Goal: Transaction & Acquisition: Purchase product/service

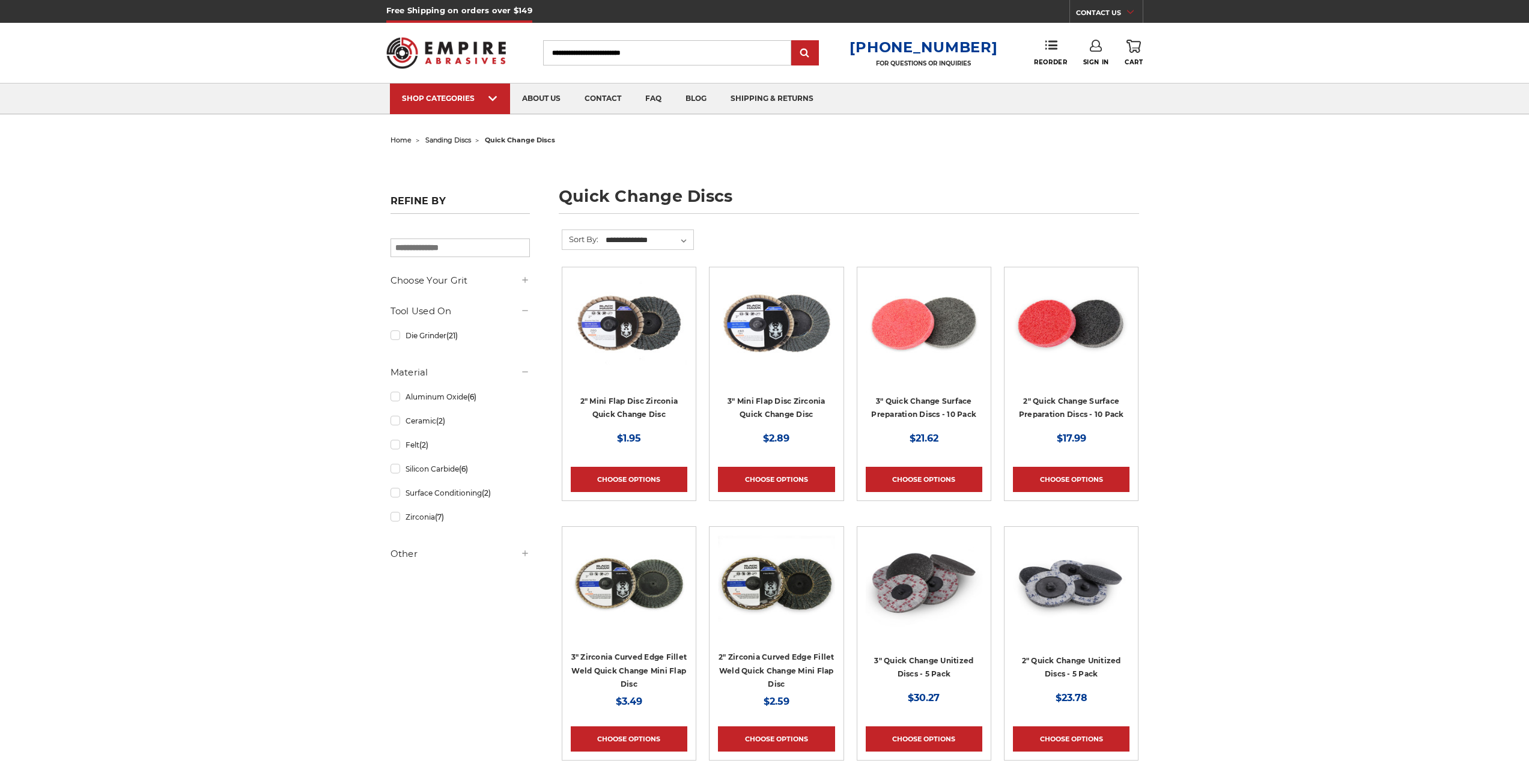
click at [1100, 55] on link "Sign In" at bounding box center [1096, 53] width 26 height 26
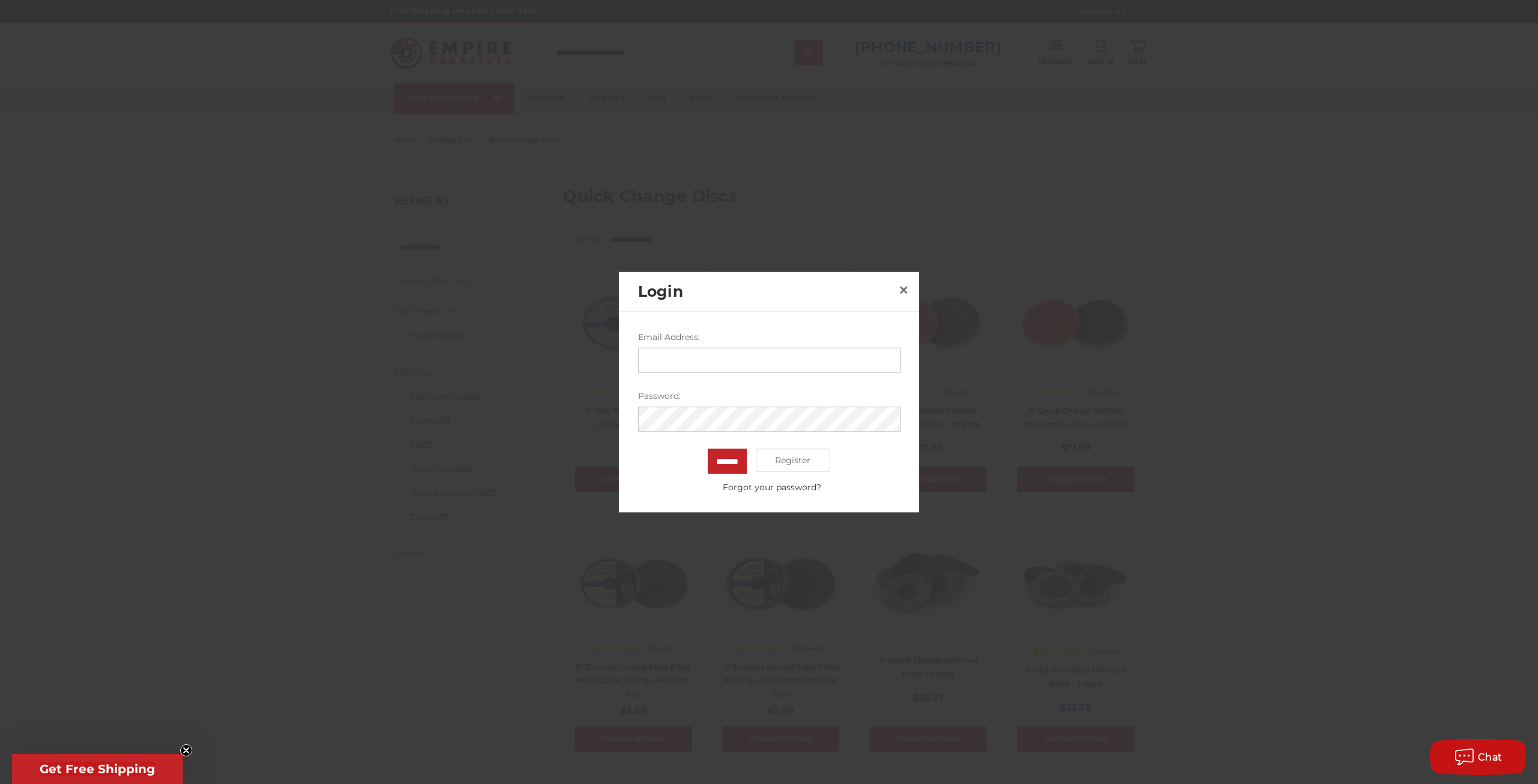
click at [688, 364] on input "Email Address:" at bounding box center [769, 359] width 263 height 25
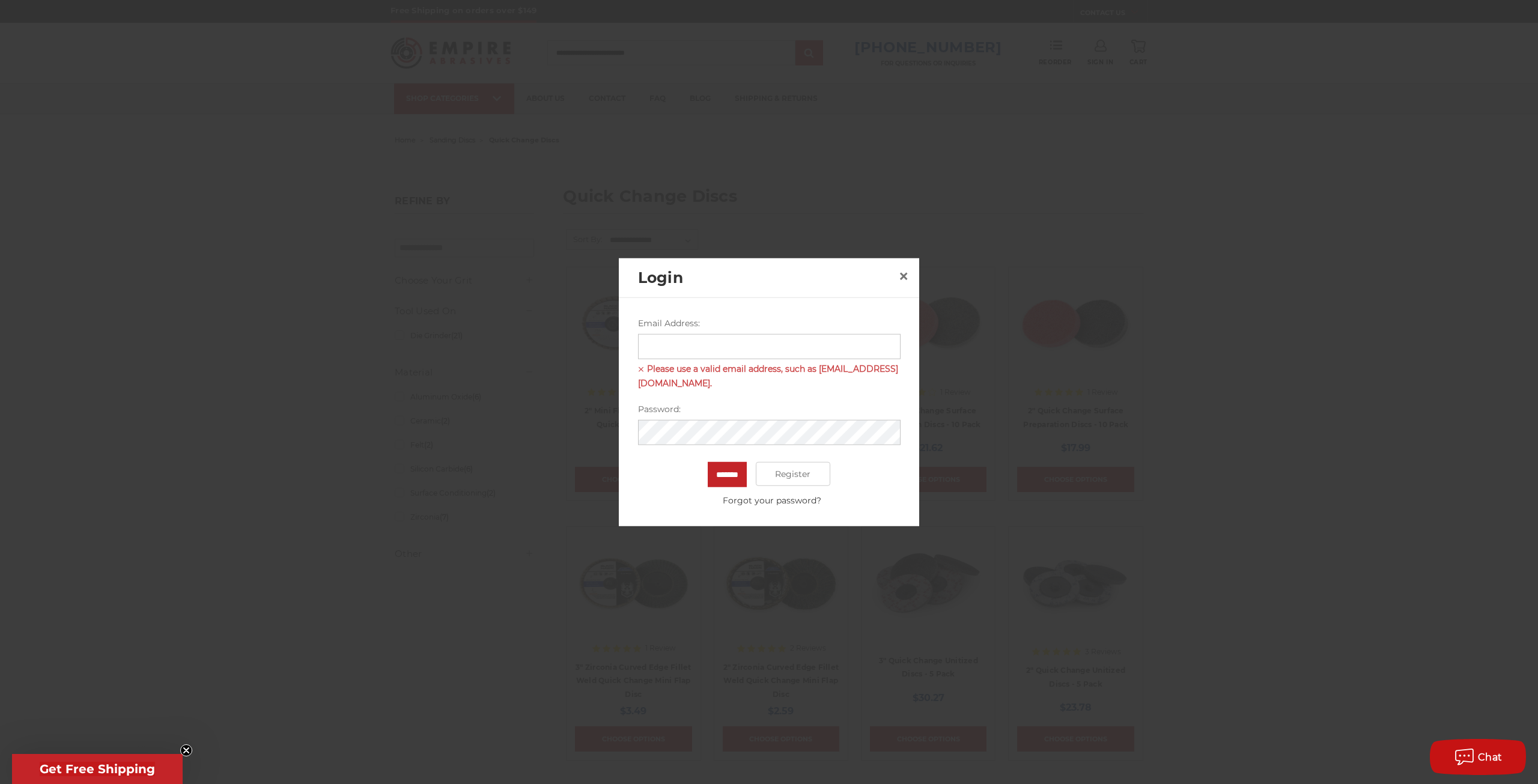
type input "**********"
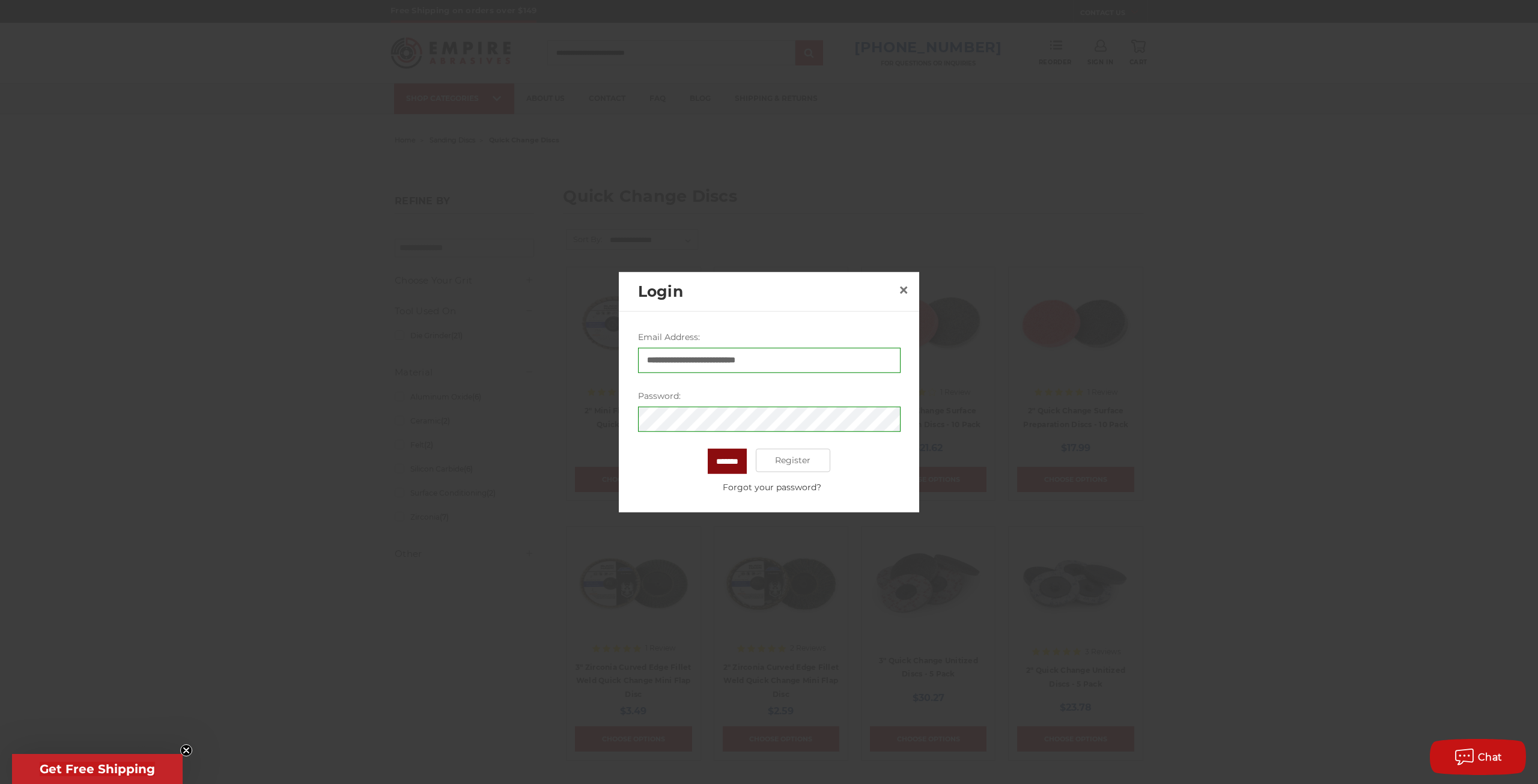
click at [719, 459] on input "*******" at bounding box center [727, 461] width 39 height 25
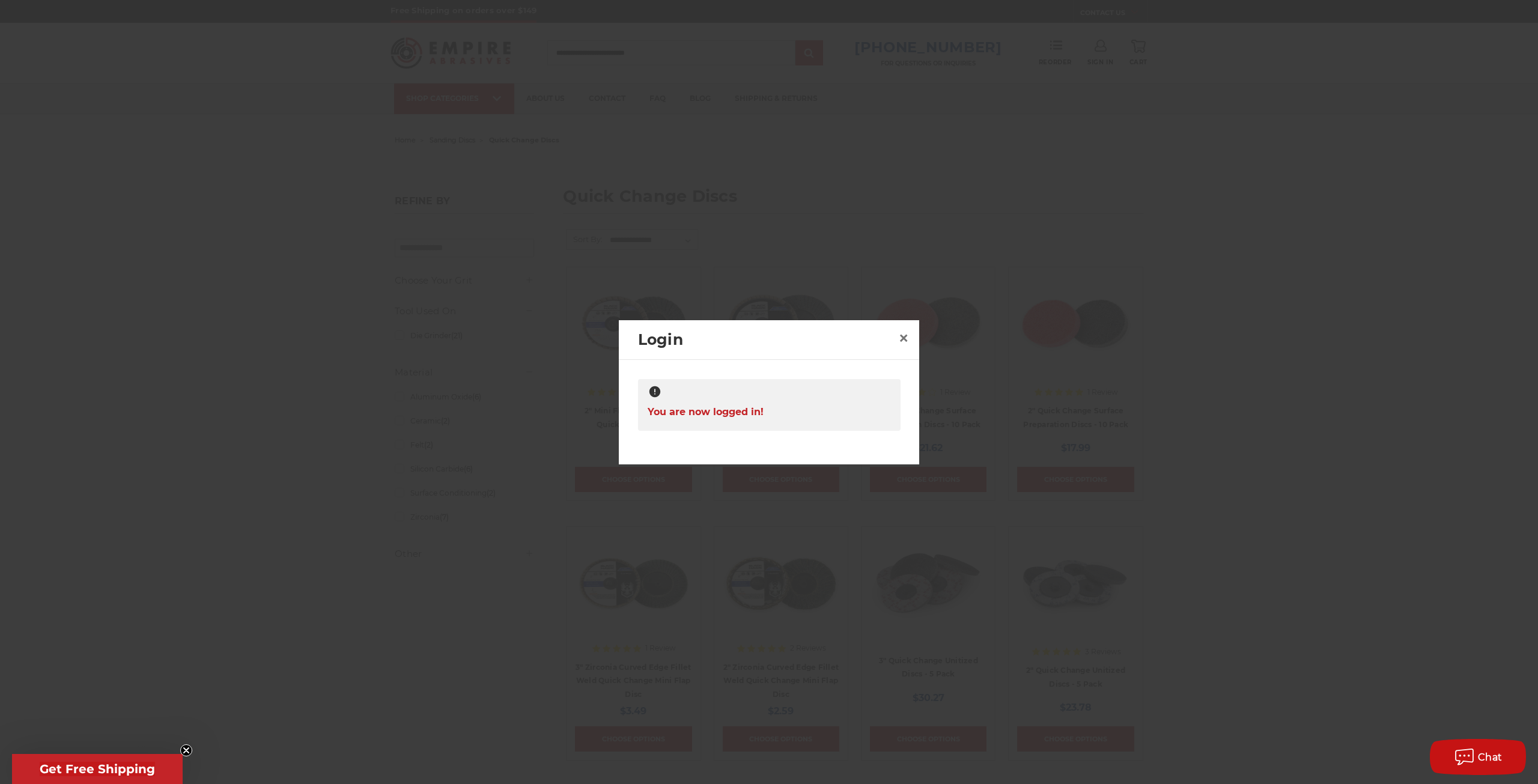
click at [1078, 269] on div at bounding box center [769, 392] width 1538 height 784
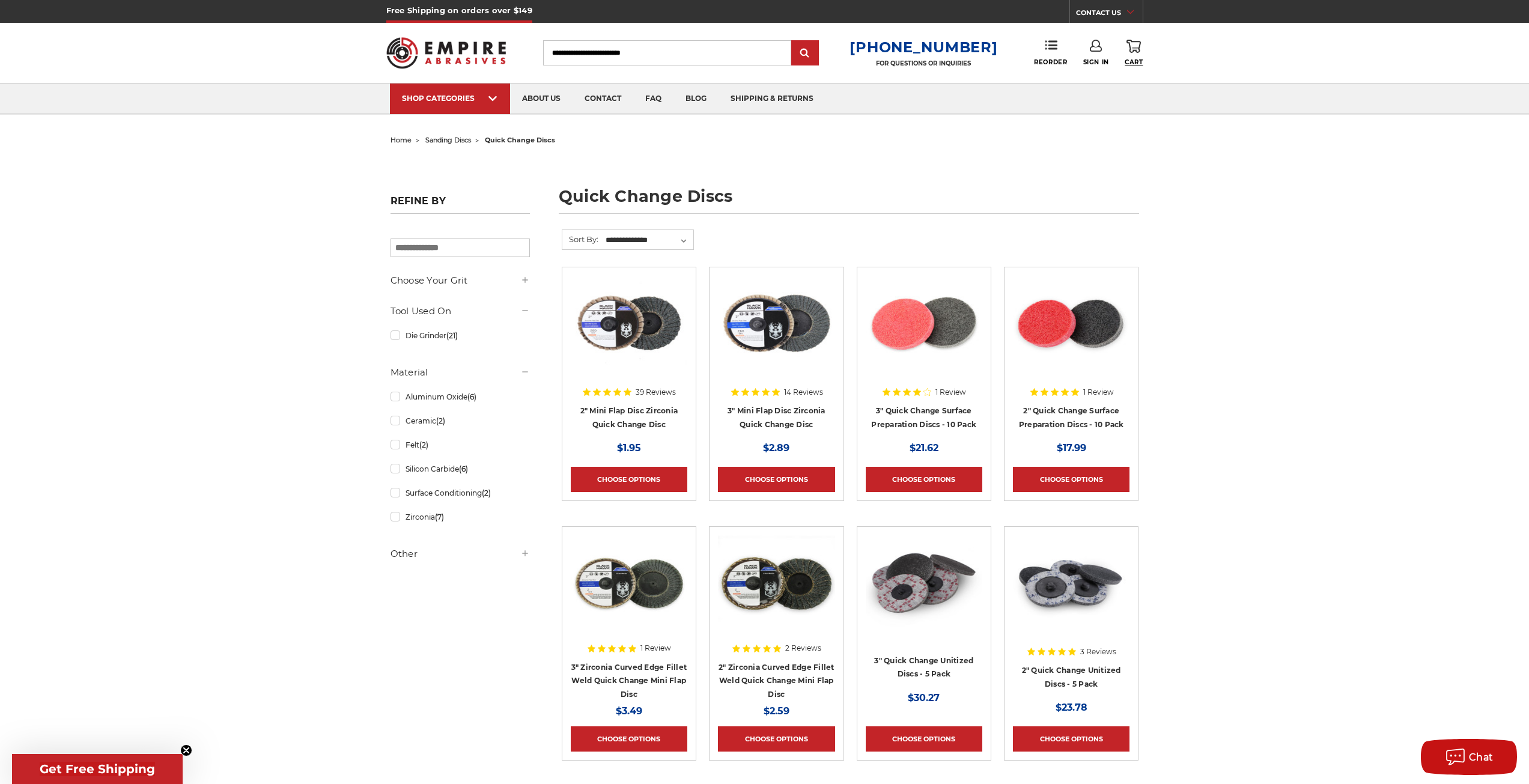
click at [1129, 47] on icon at bounding box center [1133, 47] width 14 height 14
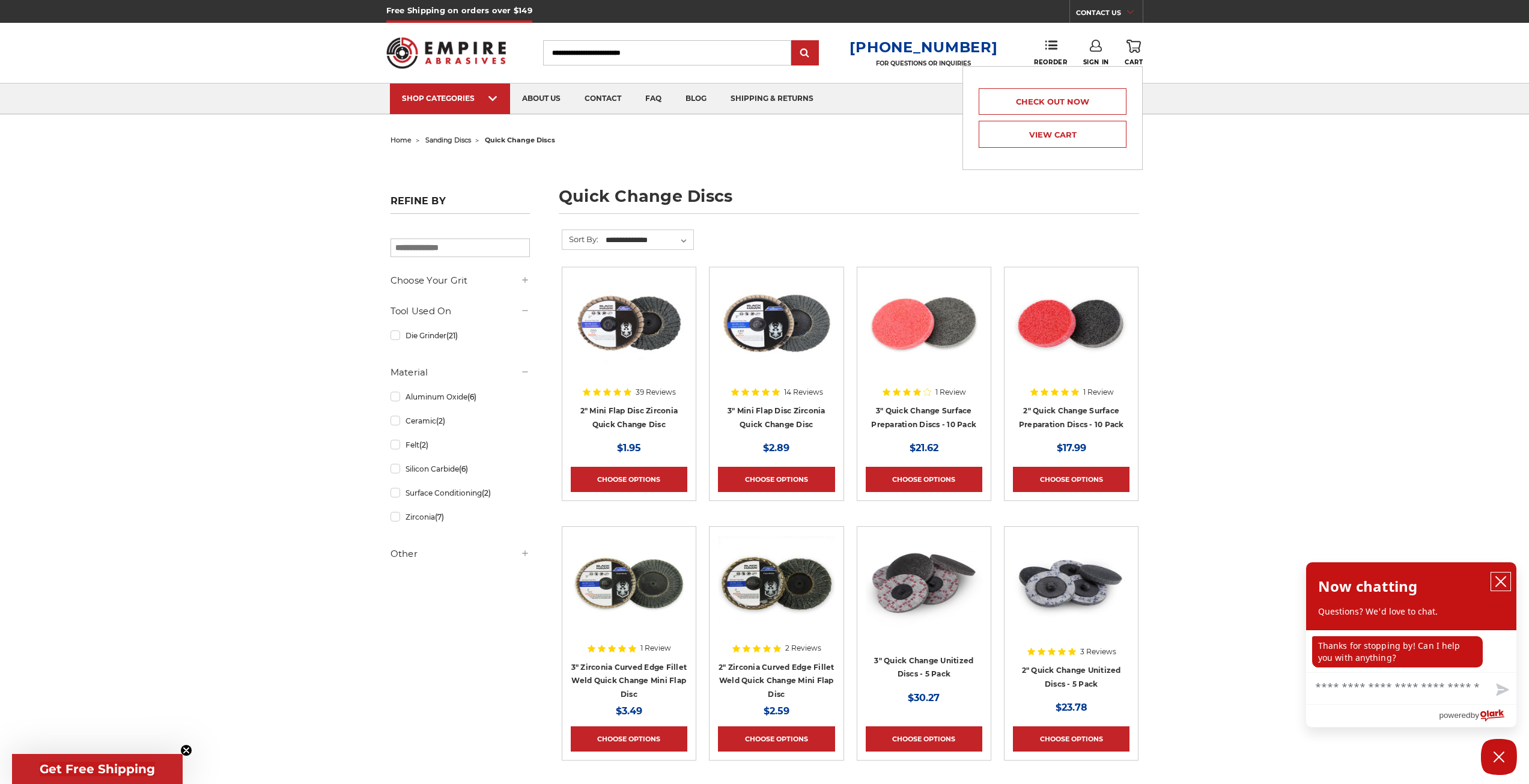
click at [1503, 579] on icon "close chatbox" at bounding box center [1501, 581] width 9 height 9
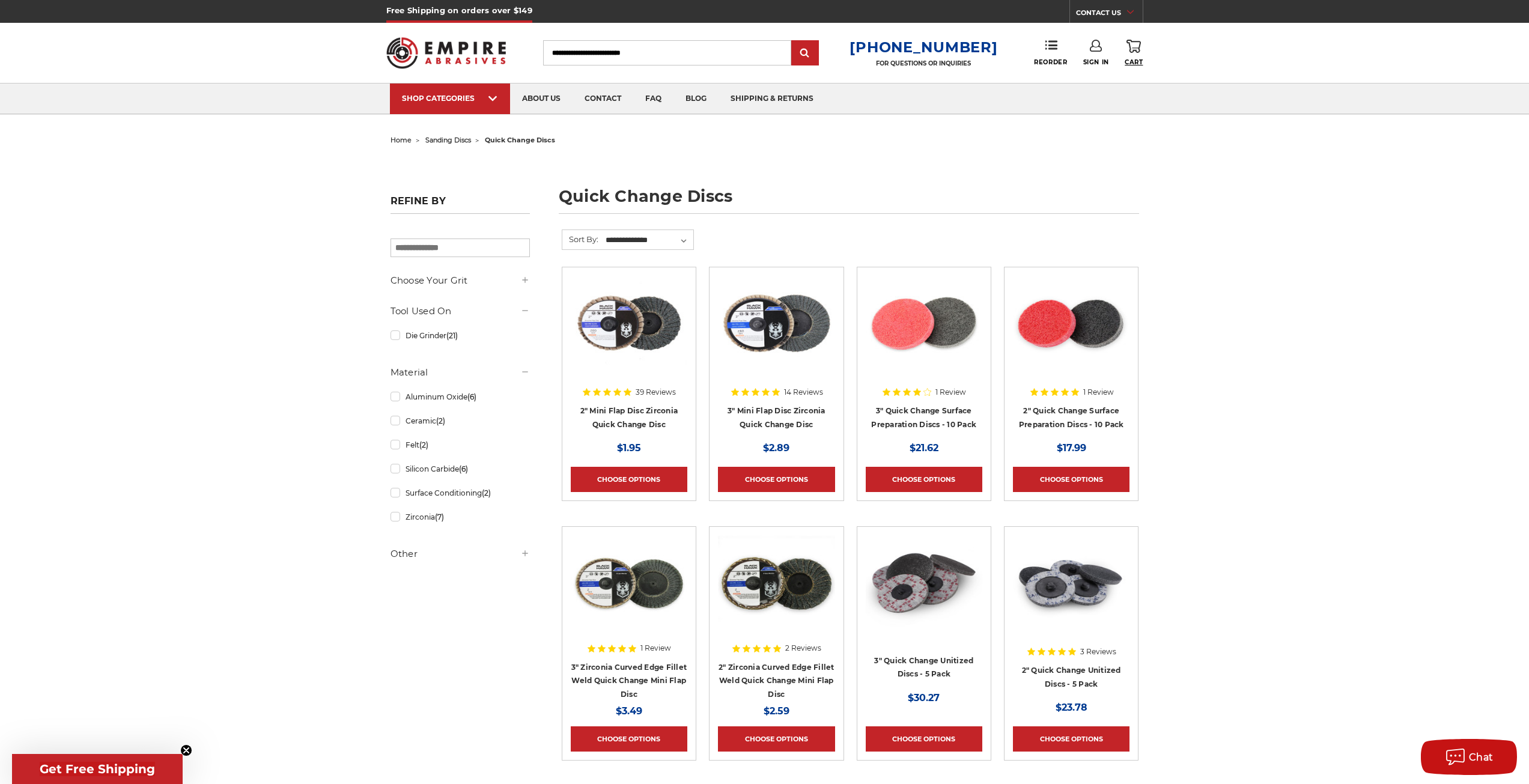
click at [1138, 51] on icon at bounding box center [1133, 47] width 14 height 14
click at [1081, 134] on link "View Cart" at bounding box center [1052, 134] width 148 height 27
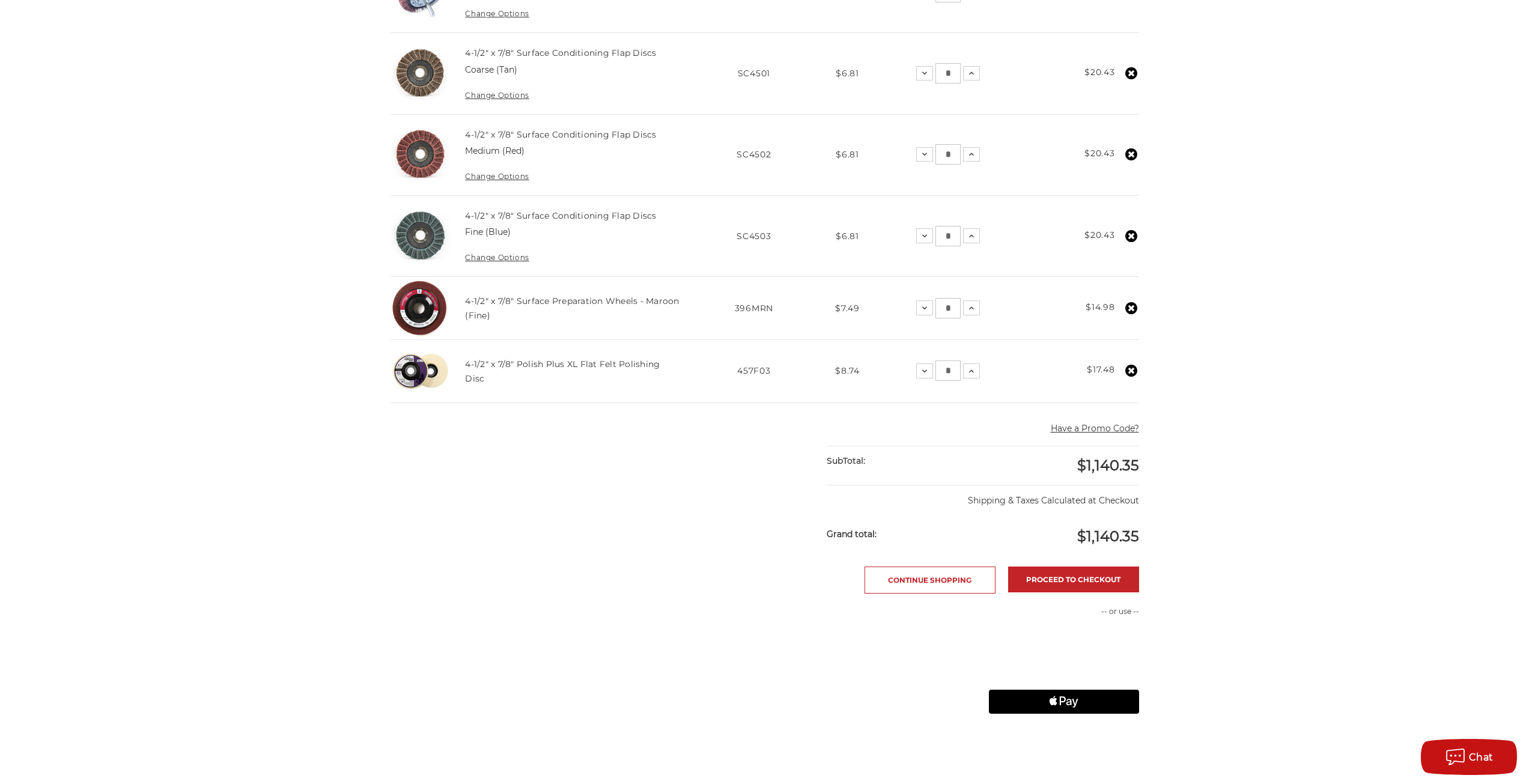
scroll to position [1802, 0]
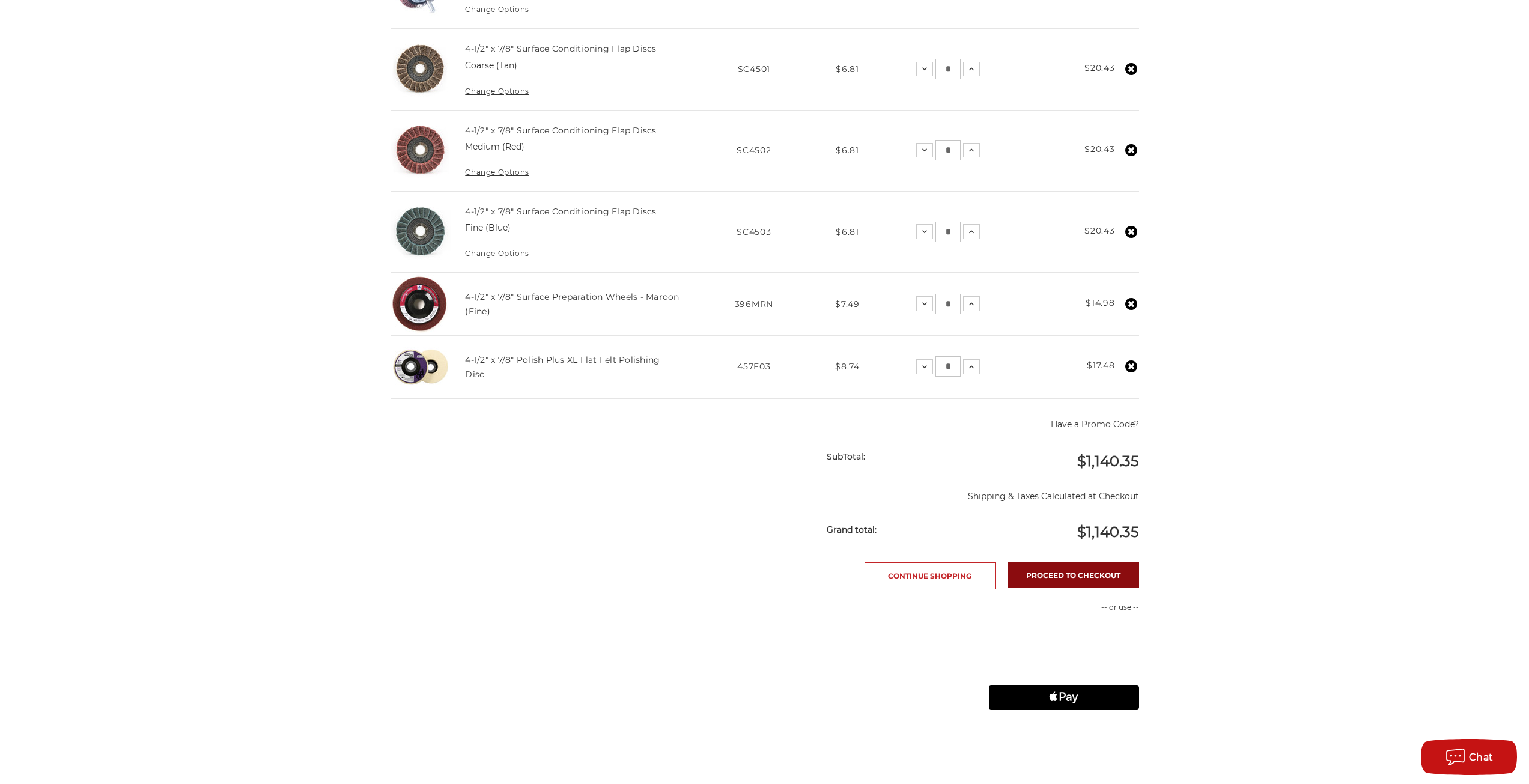
click at [1072, 577] on link "Proceed to checkout" at bounding box center [1073, 575] width 131 height 26
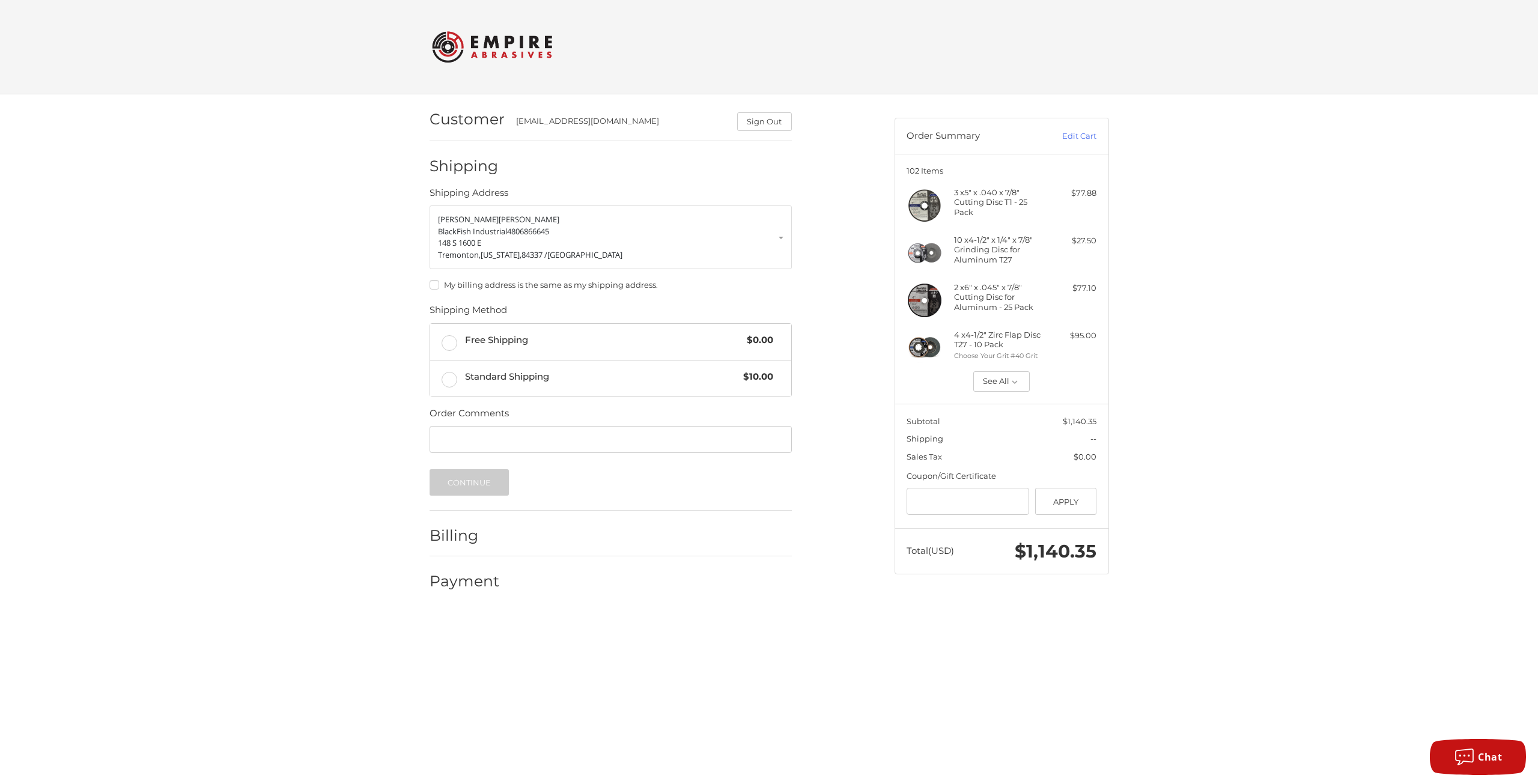
click at [450, 338] on label "Free Shipping $0.00" at bounding box center [611, 341] width 361 height 36
